Goal: Task Accomplishment & Management: Manage account settings

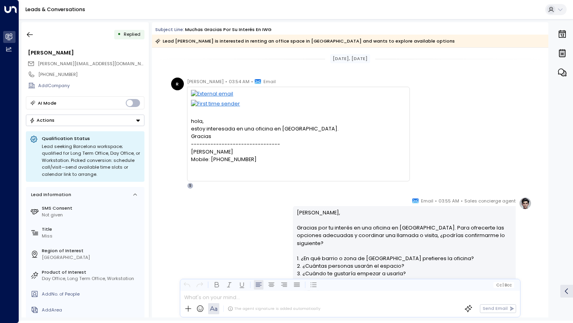
scroll to position [173, 0]
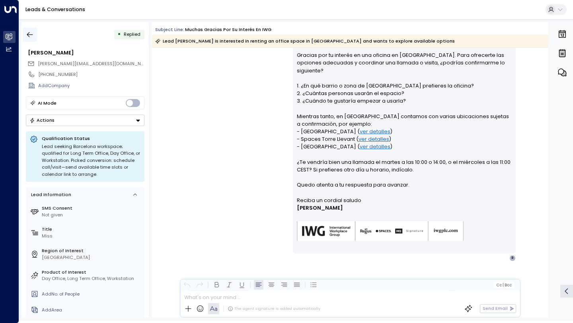
click at [35, 35] on button "button" at bounding box center [30, 34] width 14 height 14
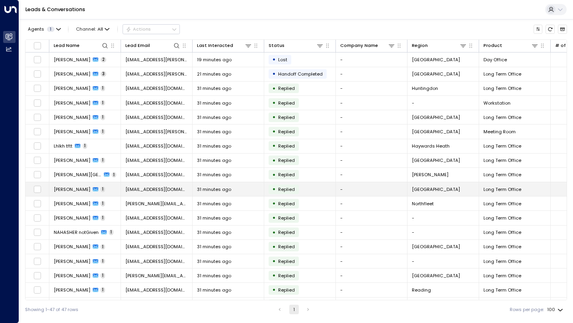
scroll to position [431, 0]
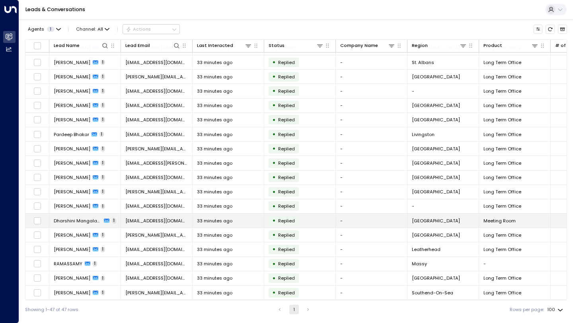
click at [187, 226] on td "[EMAIL_ADDRESS][DOMAIN_NAME]" at bounding box center [157, 221] width 72 height 14
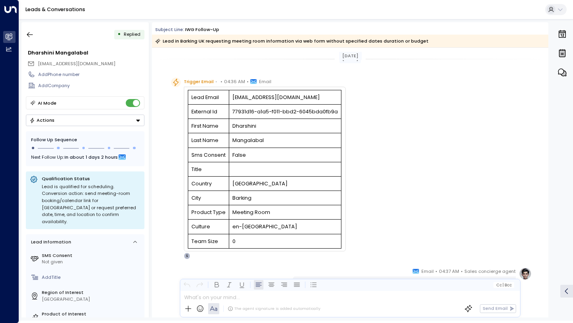
scroll to position [212, 0]
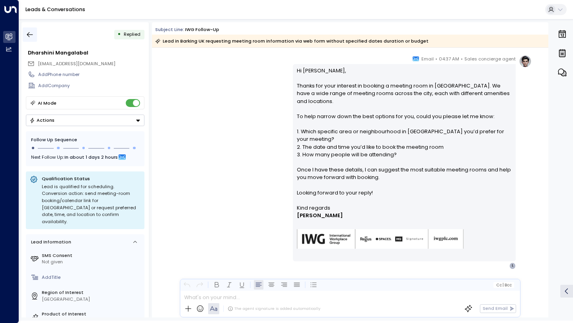
click at [33, 35] on icon "button" at bounding box center [30, 35] width 8 height 8
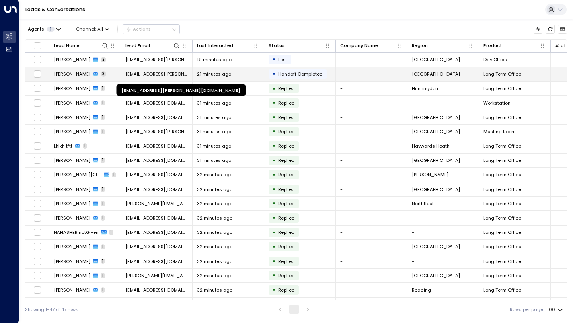
click at [164, 76] on span "[EMAIL_ADDRESS][PERSON_NAME][DOMAIN_NAME]" at bounding box center [156, 74] width 62 height 6
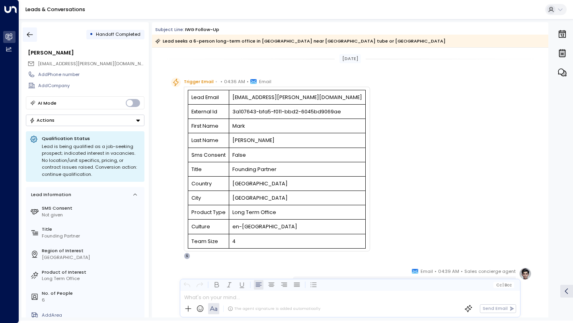
click at [33, 35] on icon "button" at bounding box center [30, 35] width 8 height 8
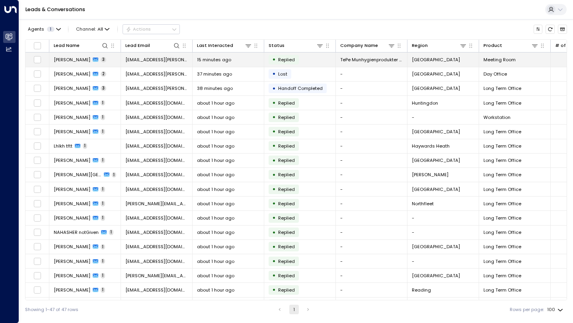
click at [233, 60] on div "15 minutes ago" at bounding box center [228, 59] width 62 height 6
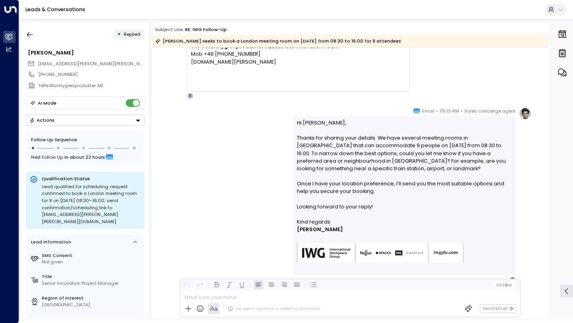
scroll to position [585, 0]
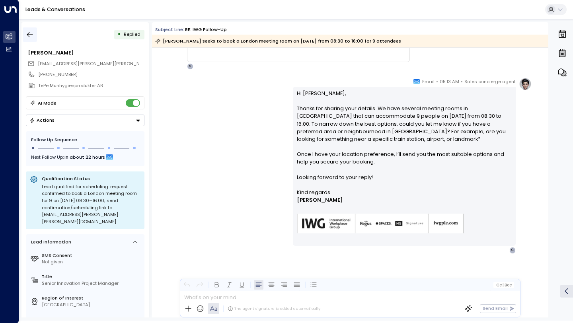
click at [29, 35] on icon "button" at bounding box center [30, 34] width 6 height 5
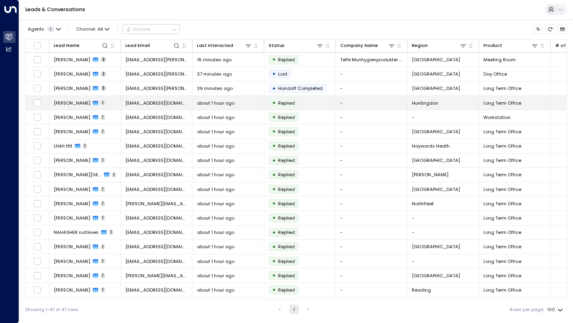
click at [110, 101] on td "Ibukun Oke 1" at bounding box center [85, 103] width 72 height 14
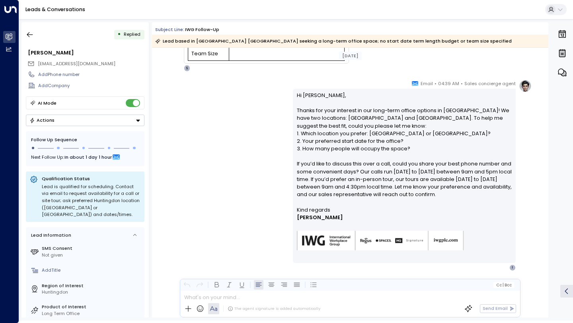
scroll to position [205, 0]
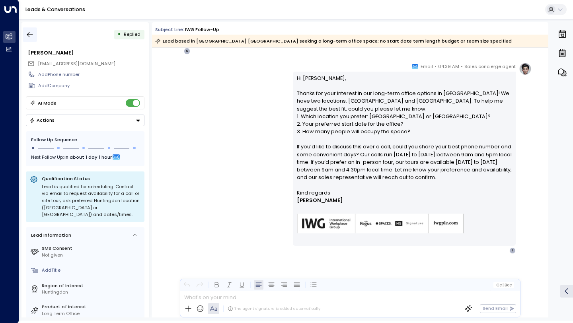
click at [34, 38] on button "button" at bounding box center [30, 34] width 14 height 14
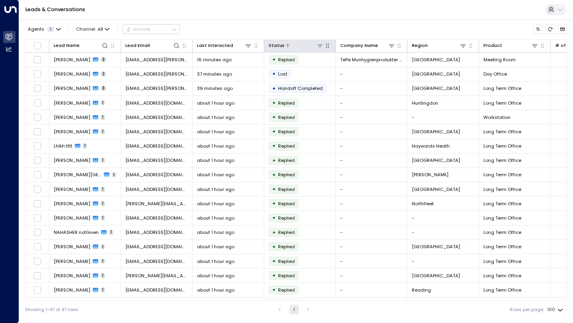
click at [323, 44] on button at bounding box center [320, 46] width 8 height 8
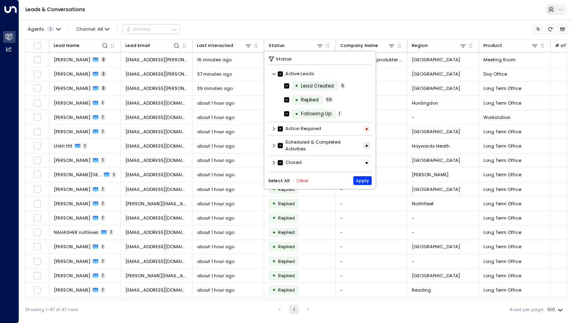
click at [329, 32] on div "Agents 1 Channel: All Actions" at bounding box center [296, 29] width 542 height 14
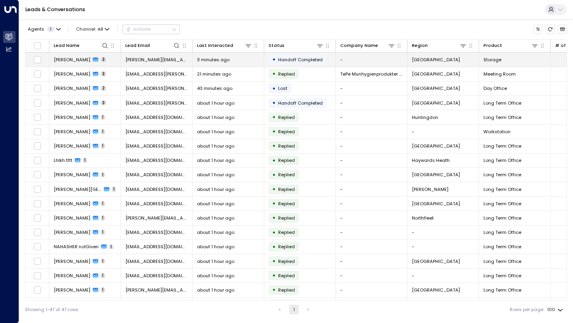
click at [230, 64] on td "3 minutes ago" at bounding box center [229, 60] width 72 height 14
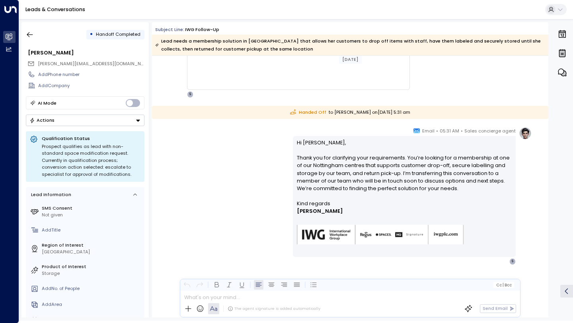
scroll to position [576, 0]
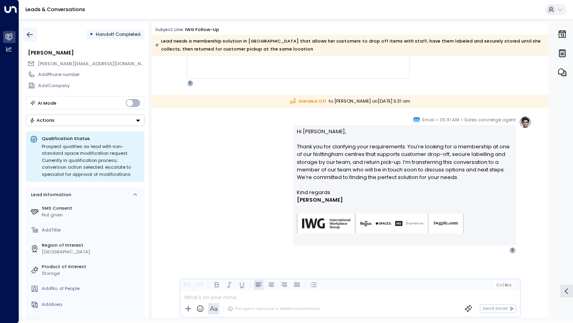
click at [31, 35] on icon "button" at bounding box center [30, 35] width 8 height 8
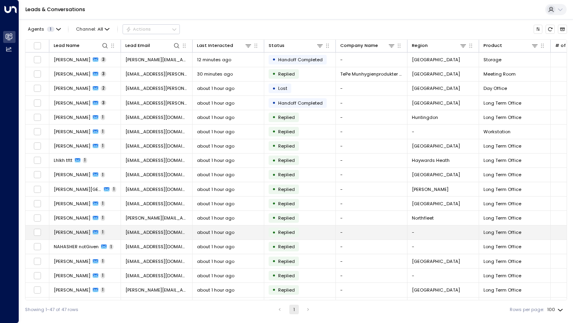
scroll to position [431, 0]
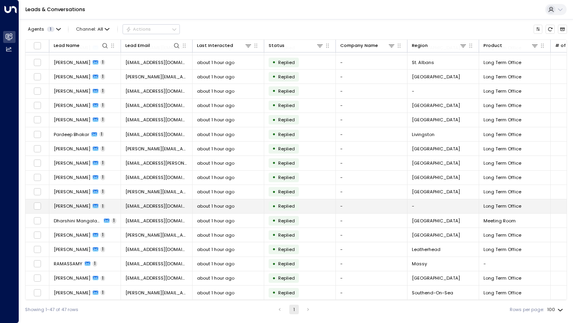
click at [218, 203] on span "about 1 hour ago" at bounding box center [215, 206] width 37 height 6
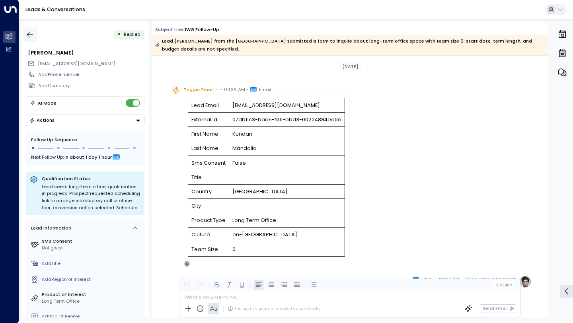
click at [28, 31] on icon "button" at bounding box center [30, 35] width 8 height 8
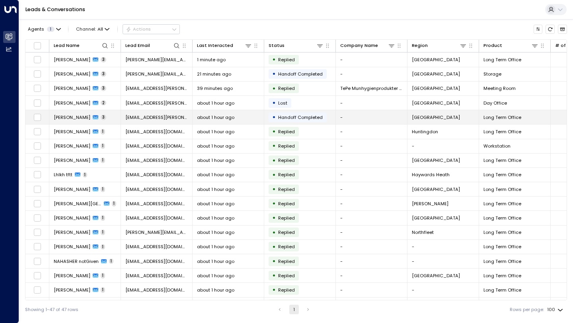
scroll to position [431, 0]
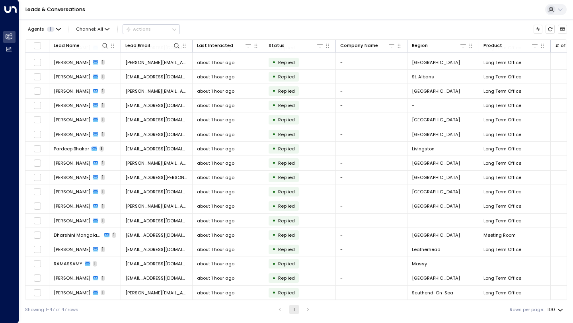
click at [308, 309] on li "pagination navigation" at bounding box center [308, 310] width 10 height 10
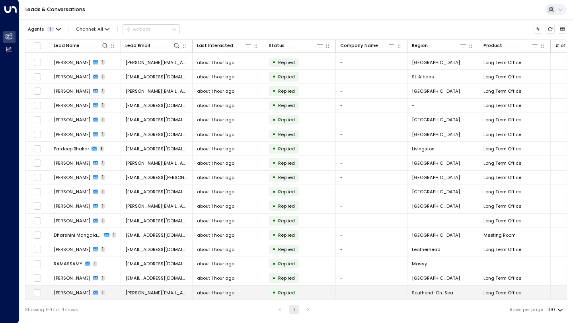
click at [258, 293] on div "about 1 hour ago" at bounding box center [228, 293] width 62 height 6
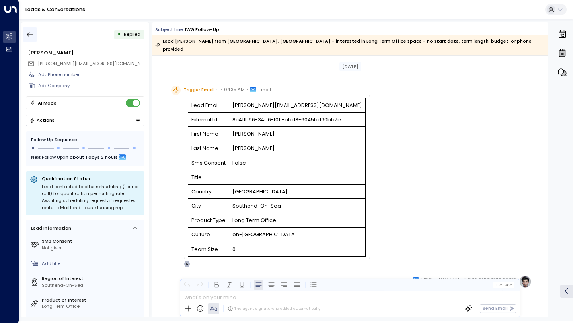
click at [34, 34] on button "button" at bounding box center [30, 34] width 14 height 14
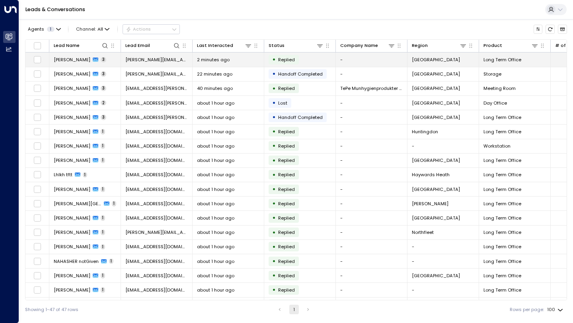
click at [226, 57] on span "2 minutes ago" at bounding box center [213, 59] width 33 height 6
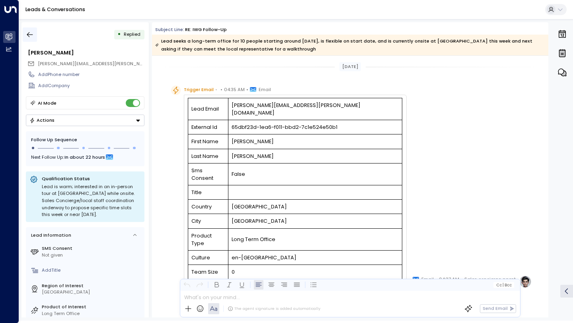
click at [27, 34] on icon "button" at bounding box center [30, 34] width 6 height 5
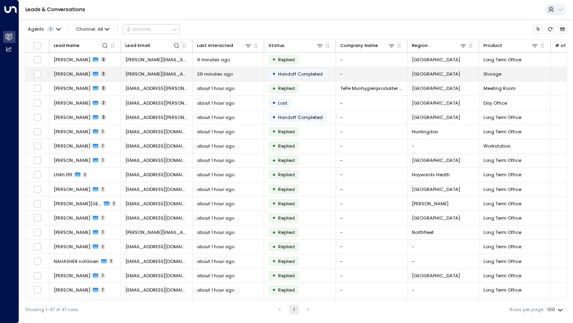
click at [236, 74] on div "29 minutes ago" at bounding box center [228, 74] width 62 height 6
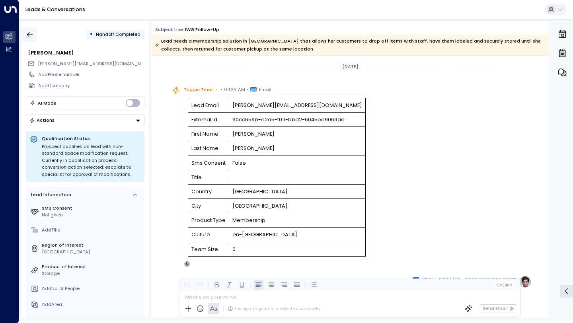
click at [31, 28] on button "button" at bounding box center [30, 34] width 14 height 14
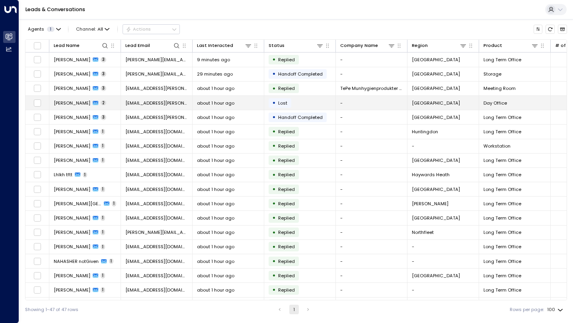
click at [167, 108] on td "[EMAIL_ADDRESS][PERSON_NAME][DOMAIN_NAME]" at bounding box center [157, 103] width 72 height 14
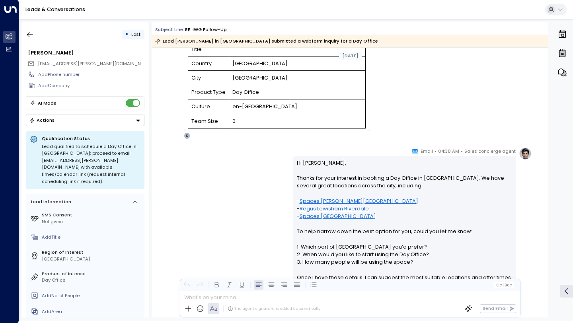
scroll to position [126, 0]
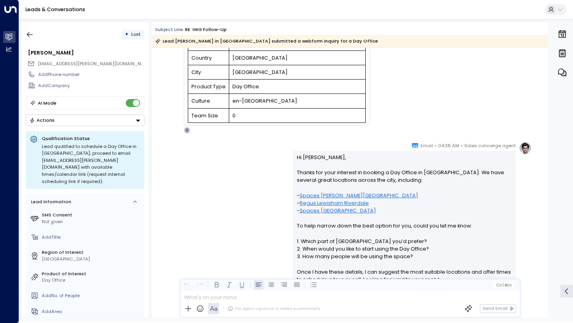
click at [251, 228] on div "Sales concierge agent • 04:38 AM • Email Hi Phil, Thanks for your interest in b…" at bounding box center [350, 249] width 363 height 214
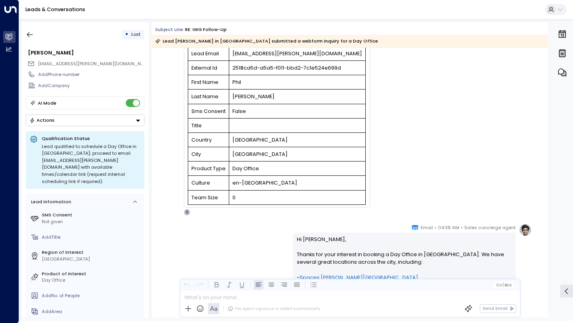
scroll to position [0, 0]
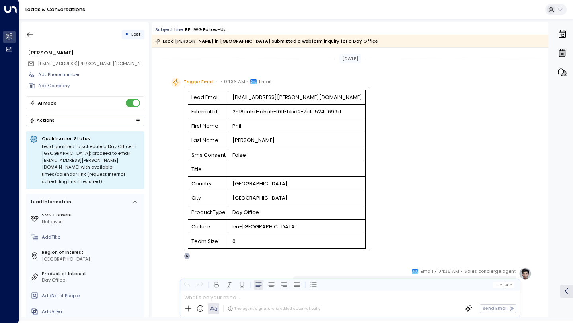
click at [94, 62] on span "[EMAIL_ADDRESS][PERSON_NAME][DOMAIN_NAME]" at bounding box center [95, 63] width 114 height 6
copy div "[EMAIL_ADDRESS][PERSON_NAME][DOMAIN_NAME]"
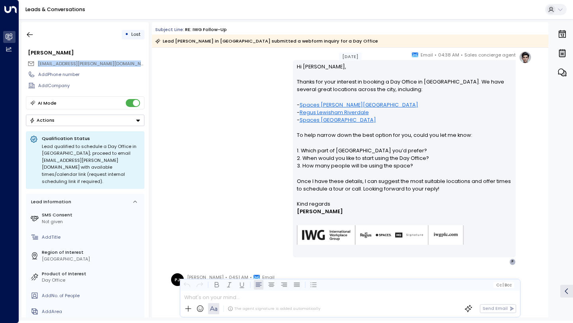
scroll to position [217, 0]
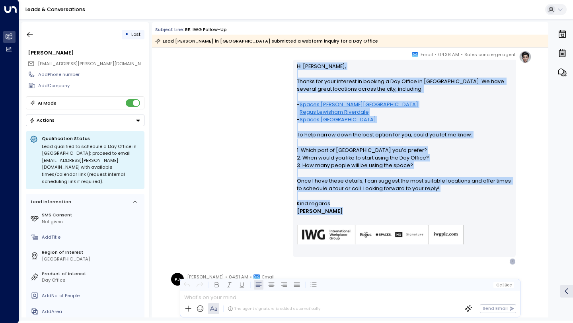
drag, startPoint x: 296, startPoint y: 65, endPoint x: 368, endPoint y: 216, distance: 166.7
click at [368, 216] on div "Hi Phil, Thanks for your interest in booking a Day Office in London. We have se…" at bounding box center [404, 158] width 223 height 197
copy div "Hi Phil, Thanks for your interest in booking a Day Office in London. We have se…"
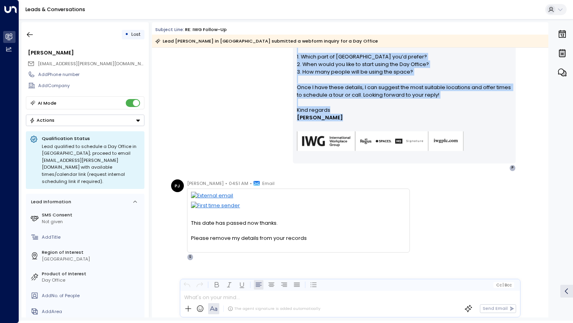
scroll to position [317, 0]
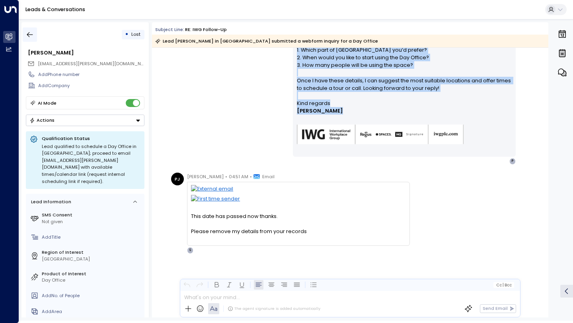
click at [32, 35] on icon "button" at bounding box center [30, 35] width 8 height 8
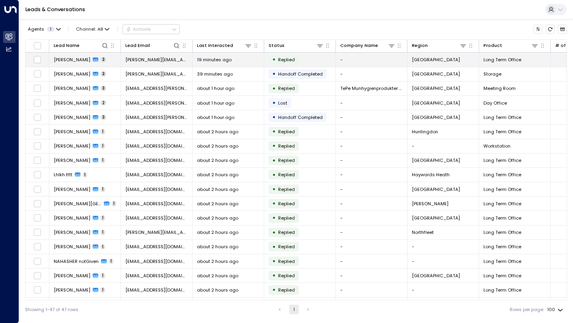
click at [109, 61] on td "Susanna Holt 3" at bounding box center [85, 60] width 72 height 14
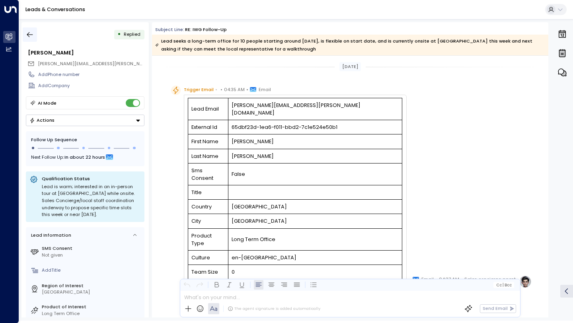
click at [31, 35] on icon "button" at bounding box center [30, 34] width 6 height 5
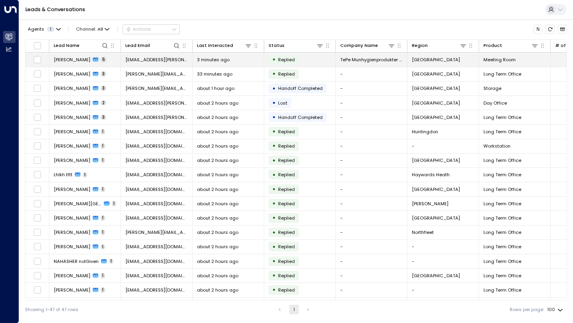
click at [133, 59] on span "[EMAIL_ADDRESS][PERSON_NAME][PERSON_NAME][DOMAIN_NAME]" at bounding box center [156, 59] width 62 height 6
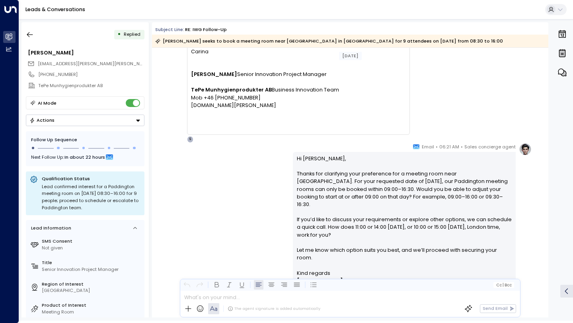
scroll to position [859, 0]
click at [278, 132] on div "Carina Östman • 06:18 AM • Email Sorry for being unclear! We would like to be l…" at bounding box center [298, 65] width 223 height 155
click at [63, 66] on span "[EMAIL_ADDRESS][PERSON_NAME][PERSON_NAME][DOMAIN_NAME]" at bounding box center [91, 63] width 107 height 7
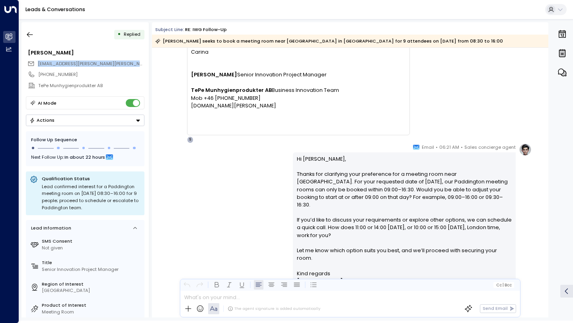
copy div "[EMAIL_ADDRESS][PERSON_NAME][PERSON_NAME][DOMAIN_NAME]"
click at [29, 35] on icon "button" at bounding box center [30, 34] width 6 height 5
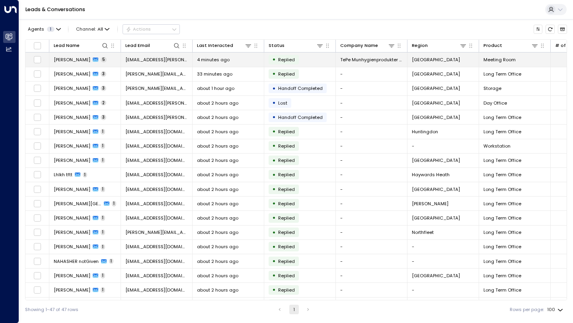
click at [157, 60] on span "[EMAIL_ADDRESS][PERSON_NAME][PERSON_NAME][DOMAIN_NAME]" at bounding box center [156, 59] width 62 height 6
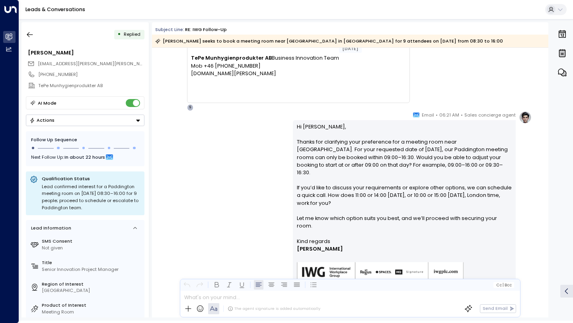
scroll to position [925, 0]
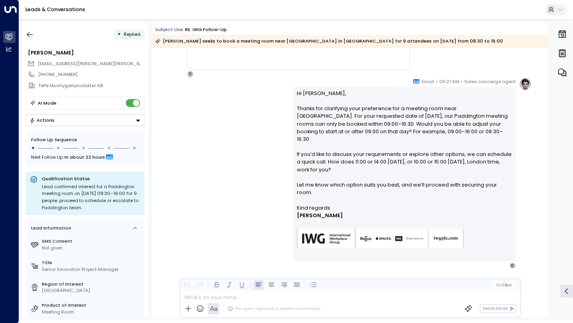
drag, startPoint x: 297, startPoint y: 146, endPoint x: 339, endPoint y: 165, distance: 46.6
click at [339, 165] on p "Hi Carina, Thanks for clarifying your preference for a meeting room near Paddin…" at bounding box center [404, 146] width 215 height 115
drag, startPoint x: 340, startPoint y: 163, endPoint x: 289, endPoint y: 144, distance: 54.7
click at [289, 144] on div "Sales concierge agent • 06:21 AM • Email Hi Carina, Thanks for clarifying your …" at bounding box center [350, 173] width 363 height 191
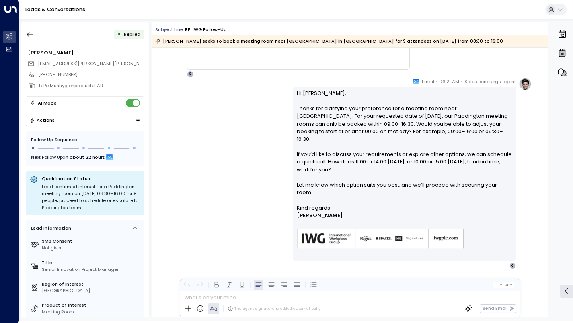
copy p "If you’d like to discuss your requirements or explore other options, we can sch…"
click at [29, 33] on icon "button" at bounding box center [30, 35] width 8 height 8
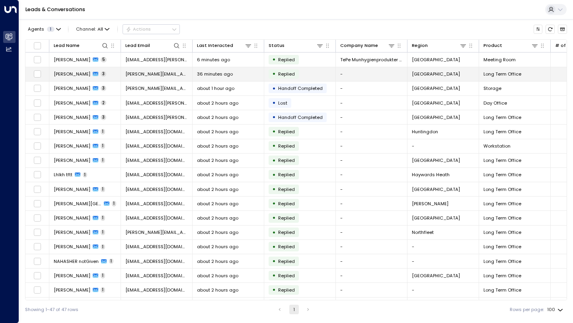
click at [150, 69] on td "[PERSON_NAME][EMAIL_ADDRESS][PERSON_NAME][DOMAIN_NAME]" at bounding box center [157, 74] width 72 height 14
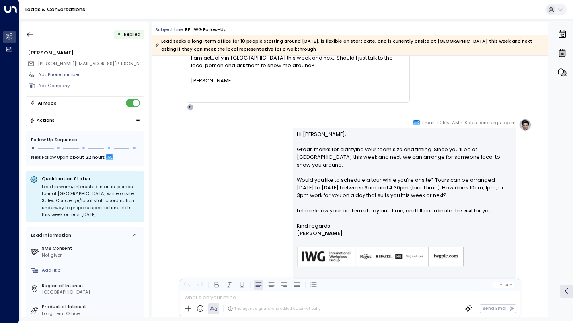
scroll to position [531, 0]
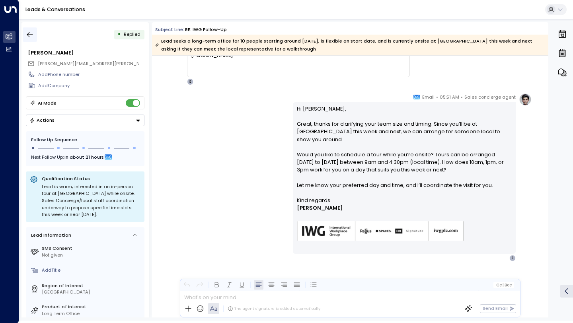
click at [33, 39] on button "button" at bounding box center [30, 34] width 14 height 14
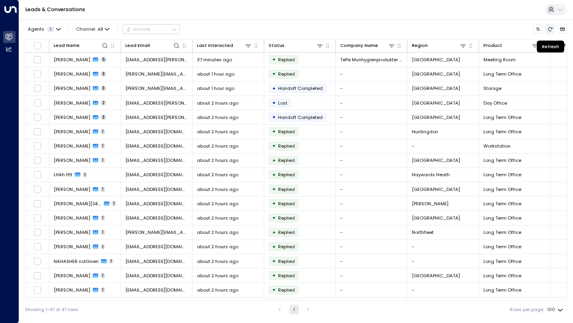
click at [551, 25] on button "Refresh" at bounding box center [549, 29] width 9 height 9
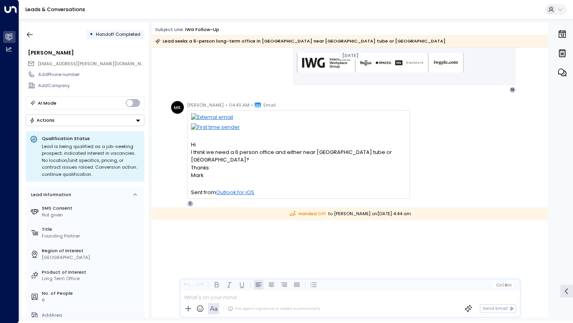
scroll to position [493, 0]
